Goal: Task Accomplishment & Management: Use online tool/utility

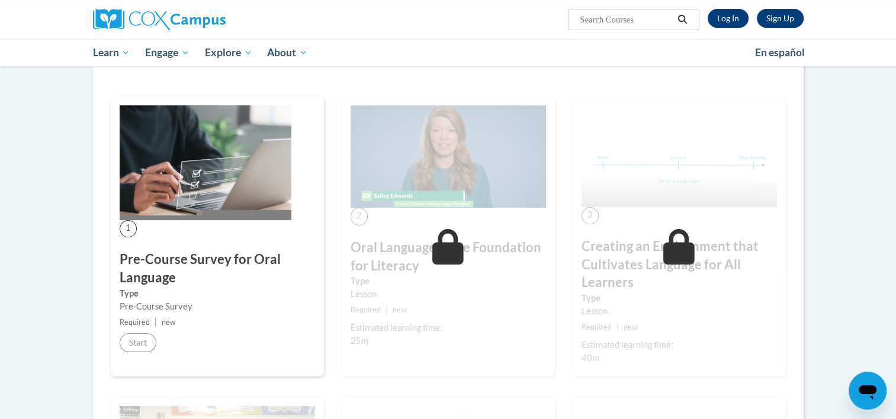
scroll to position [195, 0]
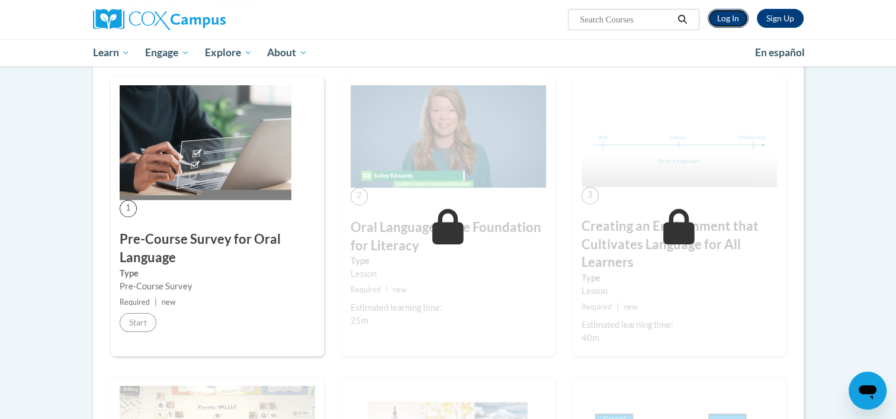
click at [734, 11] on link "Log In" at bounding box center [728, 18] width 41 height 19
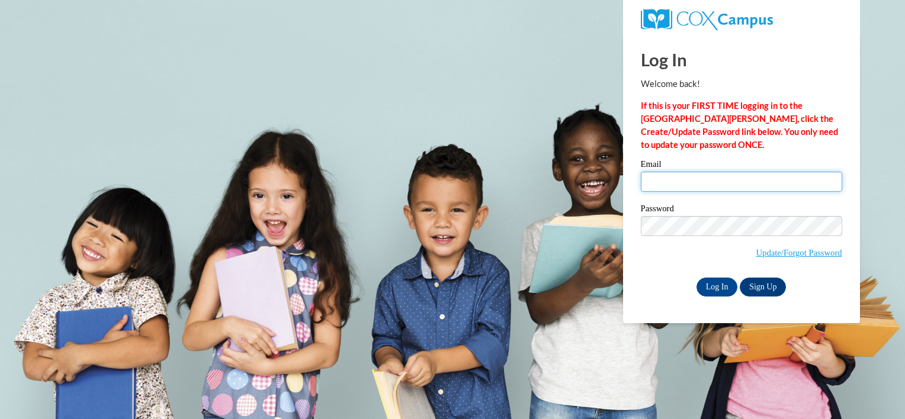
click at [671, 192] on input "Email" at bounding box center [741, 182] width 201 height 20
type input "cmjones6@butler.edu"
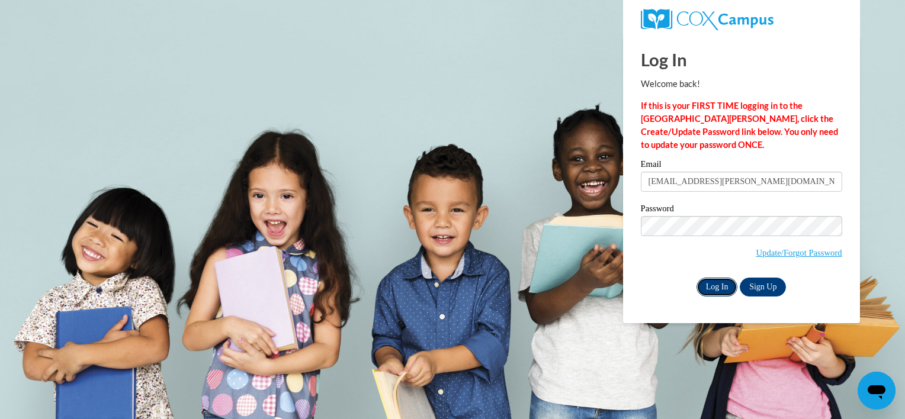
click at [713, 284] on input "Log In" at bounding box center [716, 287] width 41 height 19
click at [711, 279] on input "Log In" at bounding box center [716, 287] width 41 height 19
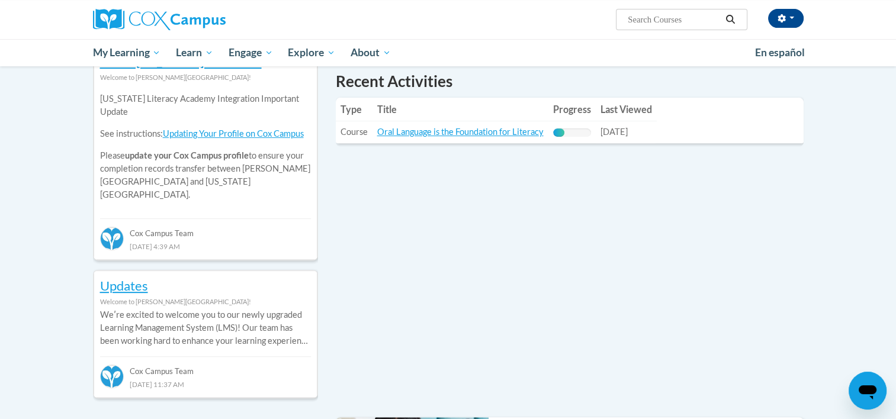
scroll to position [417, 0]
click at [439, 133] on link "Oral Language is the Foundation for Literacy" at bounding box center [460, 132] width 166 height 10
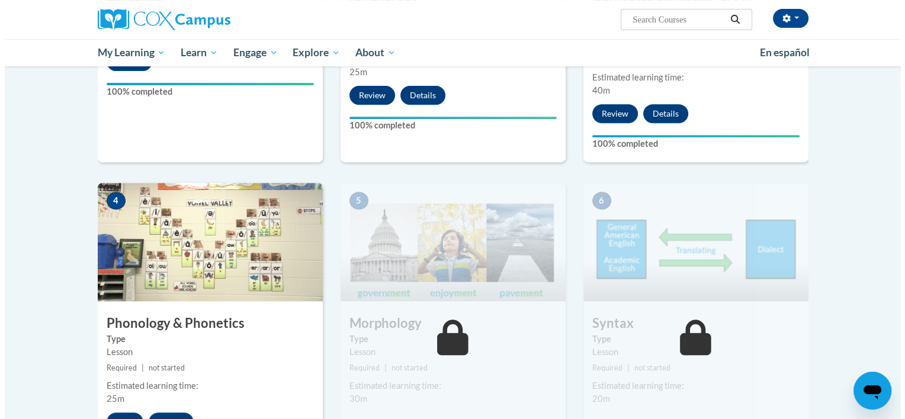
scroll to position [516, 0]
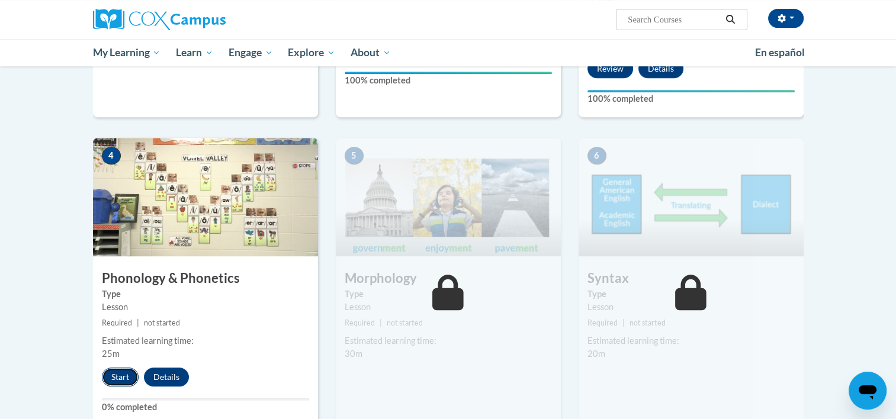
click at [114, 377] on button "Start" at bounding box center [120, 377] width 37 height 19
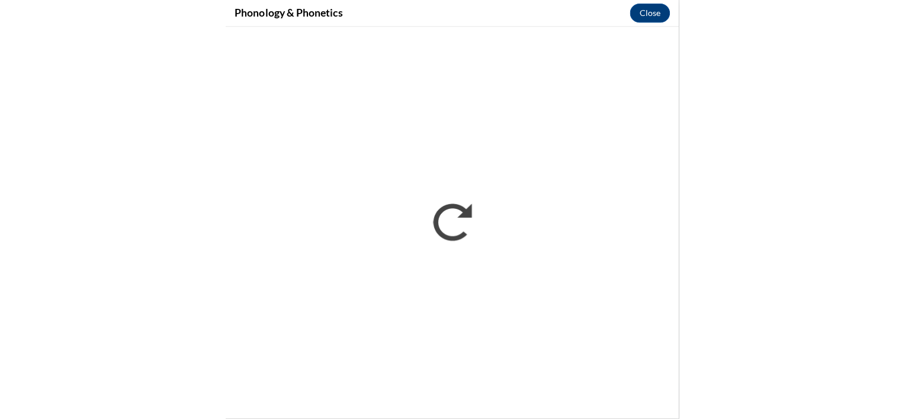
scroll to position [0, 0]
